Goal: Information Seeking & Learning: Learn about a topic

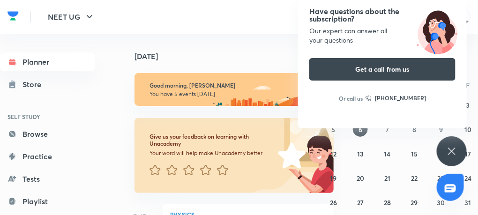
click at [443, 153] on div "Have questions about the subscription? Our expert can answer all your questions…" at bounding box center [452, 151] width 30 height 30
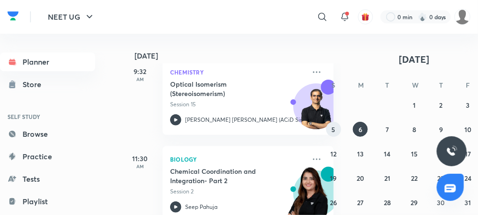
scroll to position [233, 0]
click at [334, 126] on abbr "5" at bounding box center [334, 129] width 4 height 9
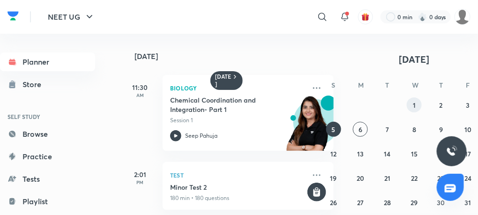
click at [419, 103] on button "1" at bounding box center [414, 104] width 15 height 15
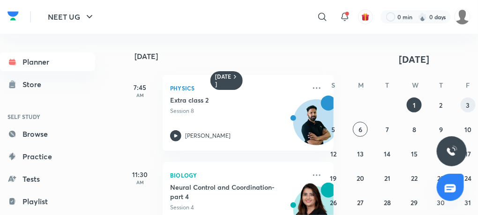
click at [464, 105] on button "3" at bounding box center [467, 104] width 15 height 15
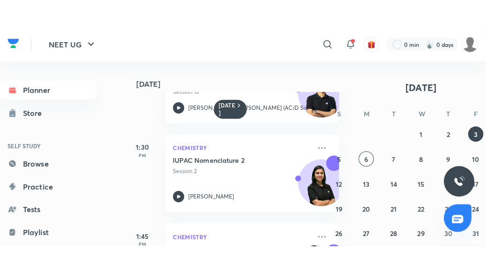
scroll to position [144, 0]
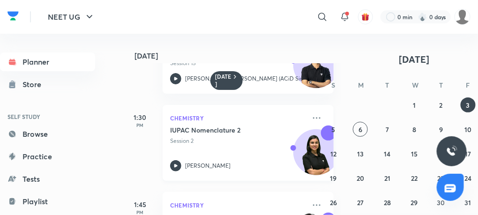
click at [173, 166] on icon at bounding box center [175, 165] width 11 height 11
